Goal: Task Accomplishment & Management: Complete application form

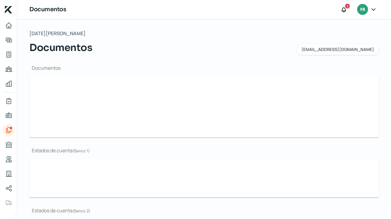
type input "CSF [PERSON_NAME] NOVIEMBRE.pdf"
type input "BROCHURE GIBMA 2025.pdf"
type input "GIBMA_MARCA GUANAJUATO.png"
type input "ESTADOS FINANCIEROS [DATE].pdf"
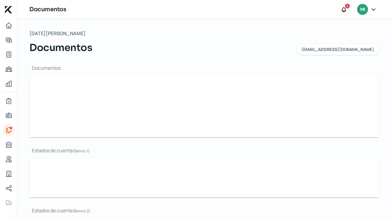
type input "EDO BBVA [DATE].pdf"
type input "EDO CUENTA BBVA [DATE].pdf"
type input "EDO BBVA [DATE].pdf"
type input "EDO CUENTA BBVA [DATE].pdf"
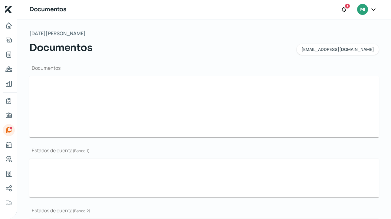
type input "EDO CUENTA BBVA [DATE].pdf"
type input "EDO BBVA [DATE].pdf"
type input "EDO CUENTA BBVA [DATE].pdf"
type input "CSF [PERSON_NAME] NOVIEMBRE.pdf"
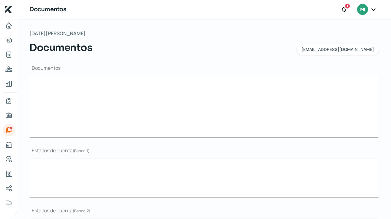
type input "BROCHURE GIBMA 2025.pdf"
type input "GIBMA_MARCA GUANAJUATO.png"
type input "ESTADOS FINANCIEROS [DATE].pdf"
type input "EDO BBVA [DATE].pdf"
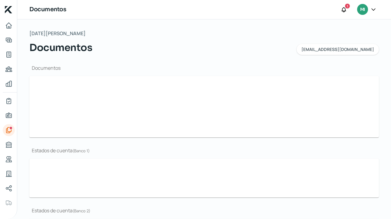
type input "EDO CUENTA BBVA [DATE].pdf"
type input "EDO BBVA [DATE].pdf"
type input "EDO CUENTA BBVA [DATE].pdf"
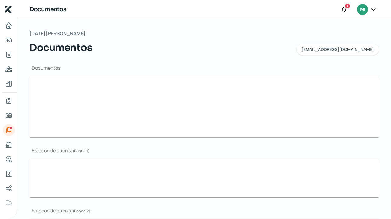
type input "EDO BBVA [DATE].pdf"
type input "EDO CUENTA BBVA [DATE].pdf"
